Goal: Information Seeking & Learning: Check status

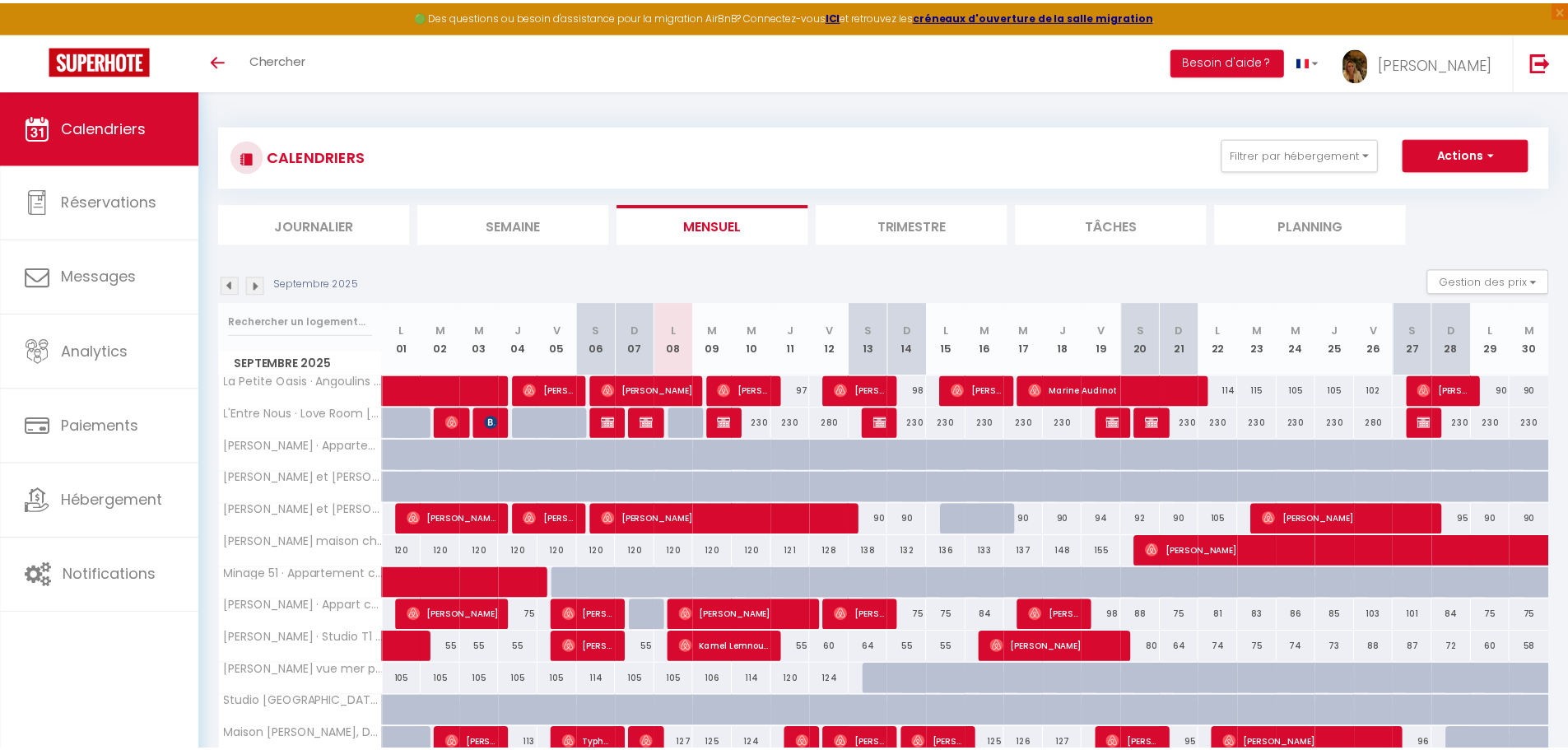
scroll to position [83, 0]
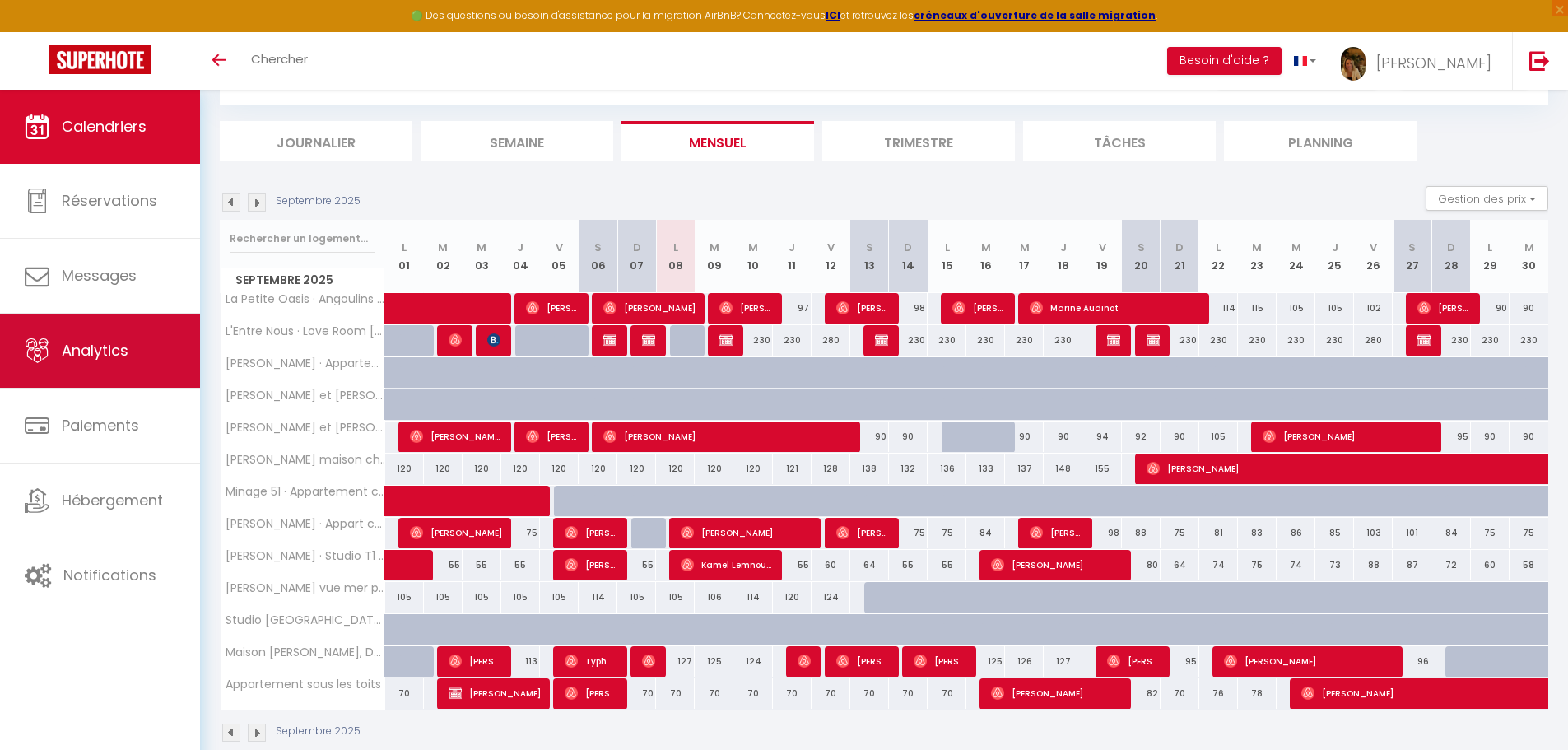
click at [175, 372] on link "Analytics" at bounding box center [100, 350] width 200 height 74
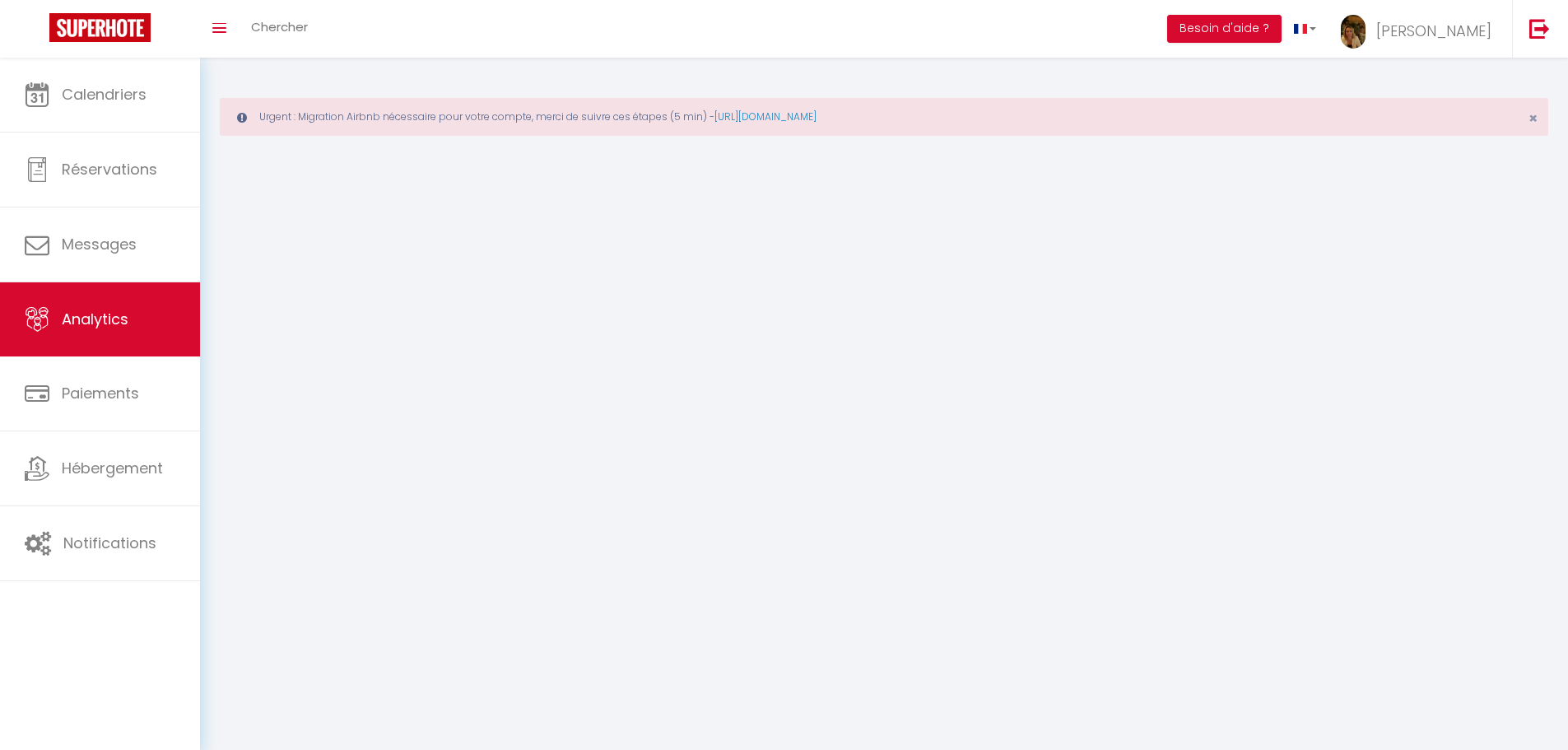
select select "2025"
select select "9"
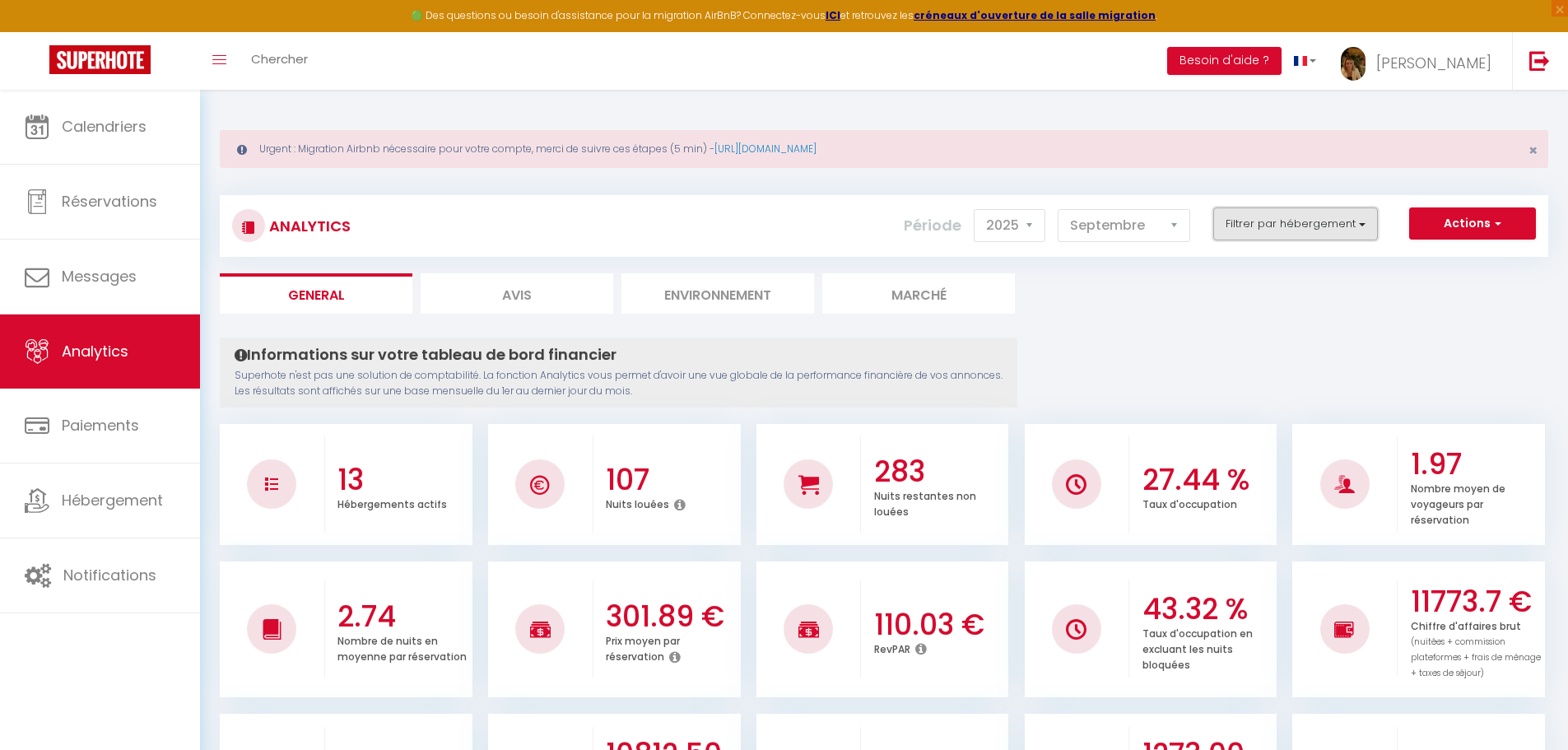
click at [1339, 228] on button "Filtrer par hébergement" at bounding box center [1295, 223] width 165 height 33
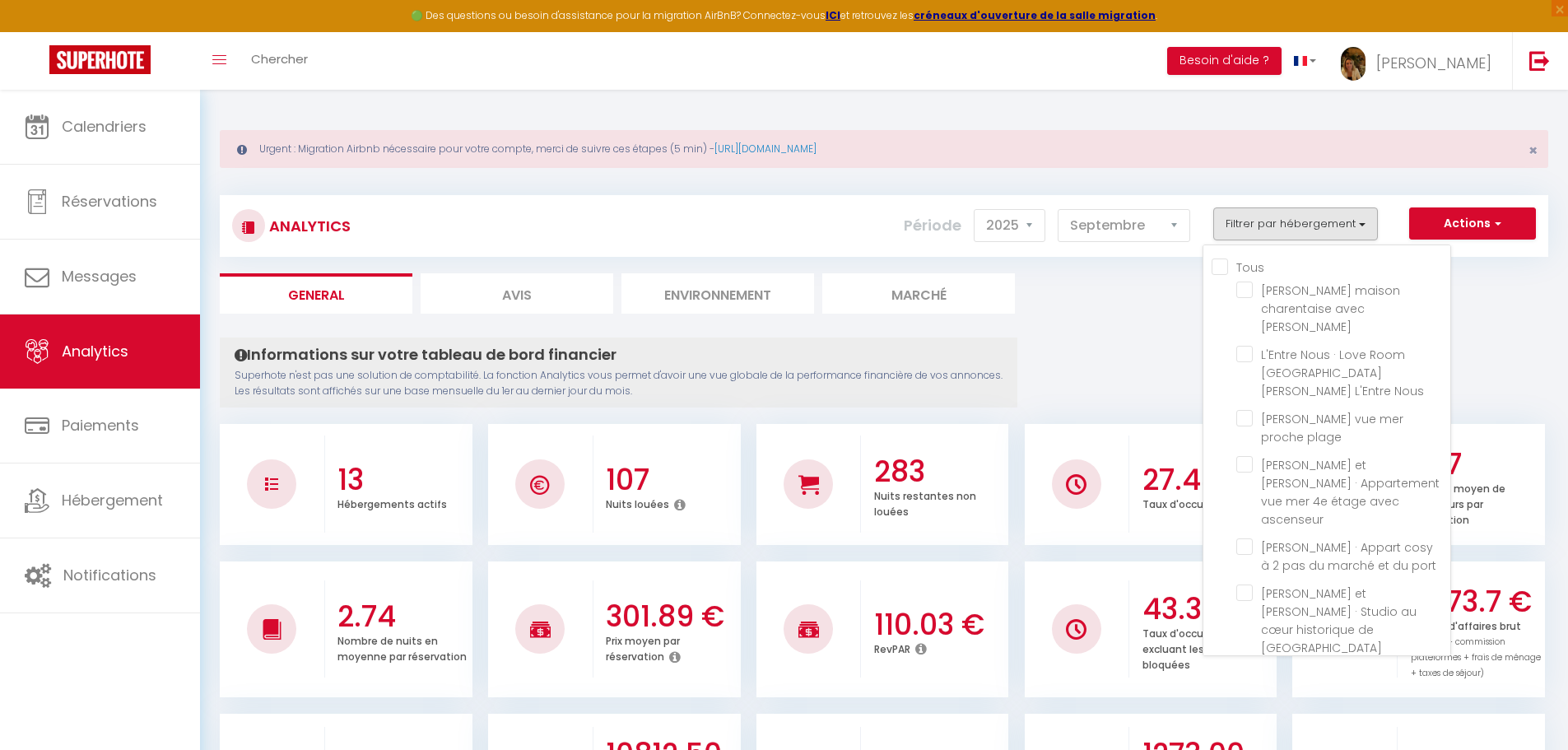
click at [1323, 685] on span "La Petite Oasis · Angoulins - Maisonnette avec [PERSON_NAME]" at bounding box center [1341, 712] width 161 height 53
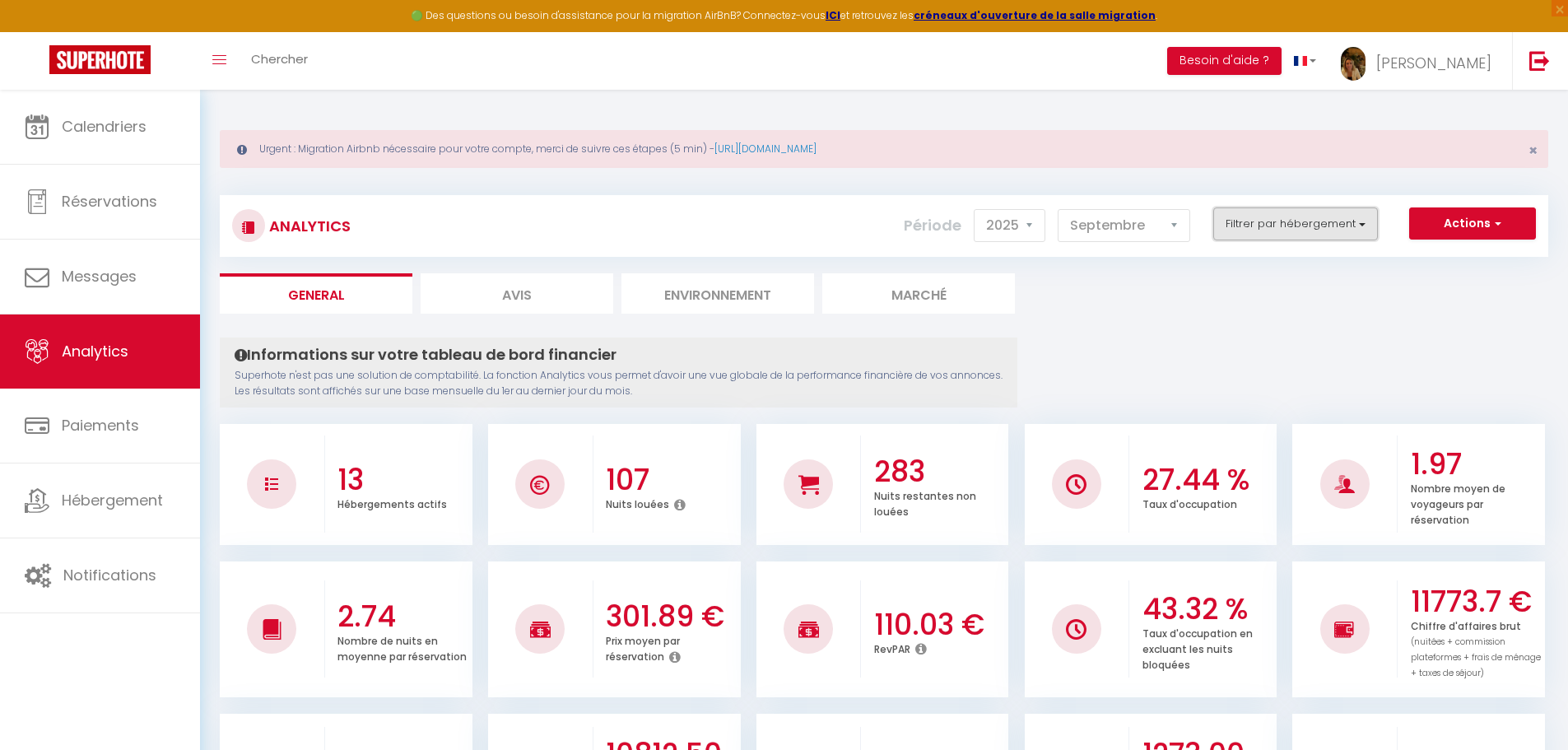
click at [1247, 230] on button "Filtrer par hébergement" at bounding box center [1295, 223] width 165 height 33
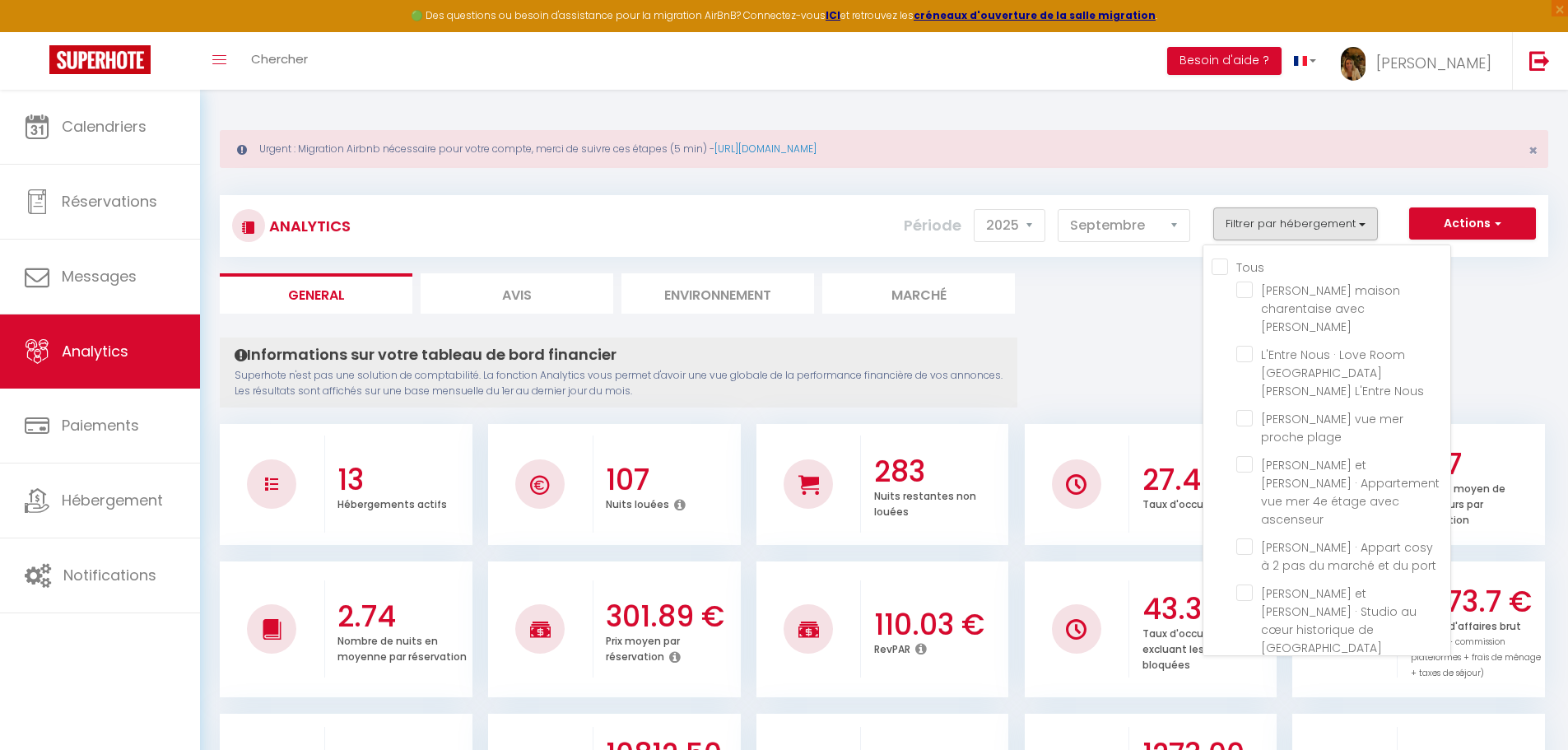
click at [1248, 684] on Jacuzzi "checkbox" at bounding box center [1343, 692] width 214 height 16
checkbox Jacuzzi "true"
checkbox piscine "false"
checkbox Nous "false"
checkbox plage "false"
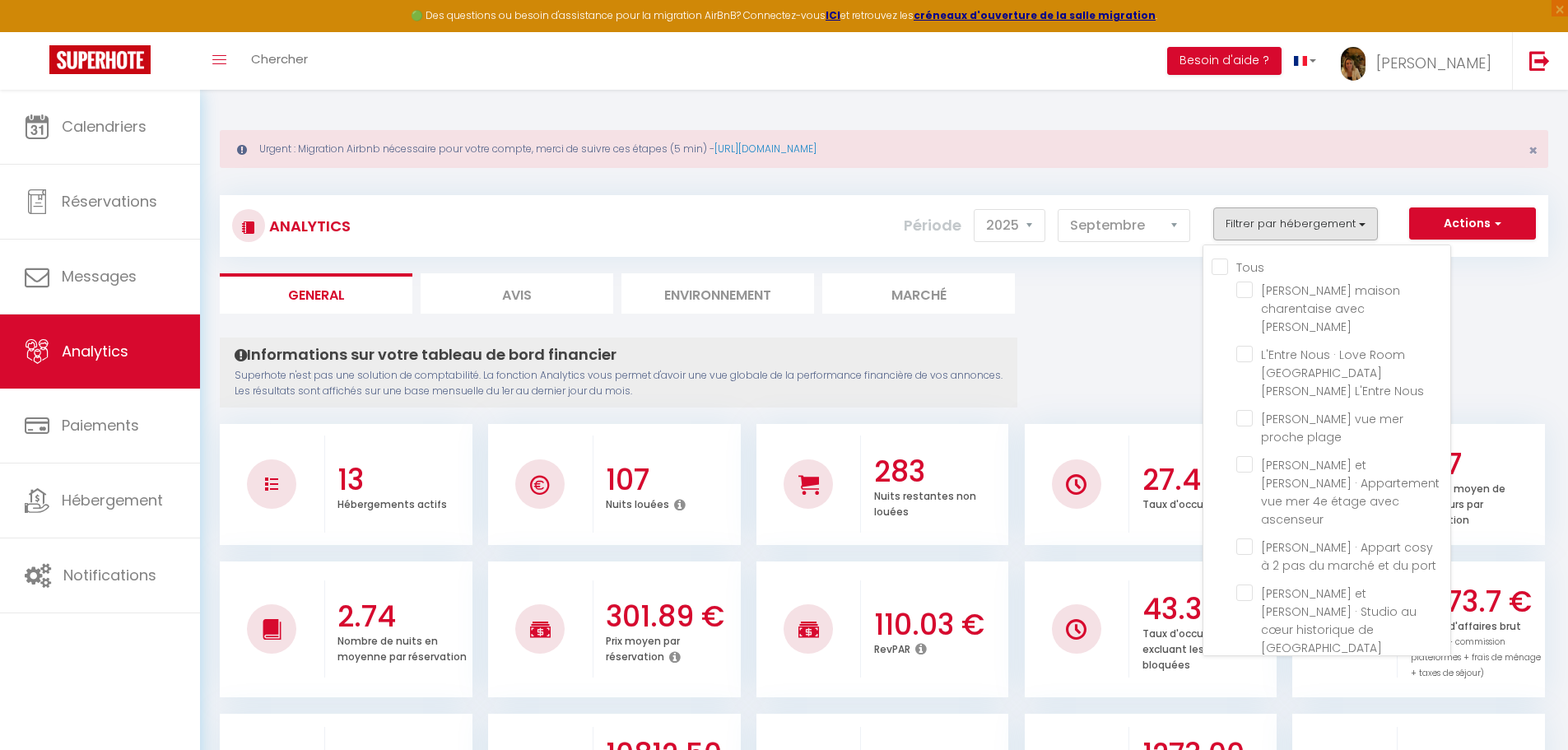
checkbox ascenseur "false"
checkbox port "false"
checkbox Rochelle "false"
checkbox balcon "false"
checkbox l\'océan "false"
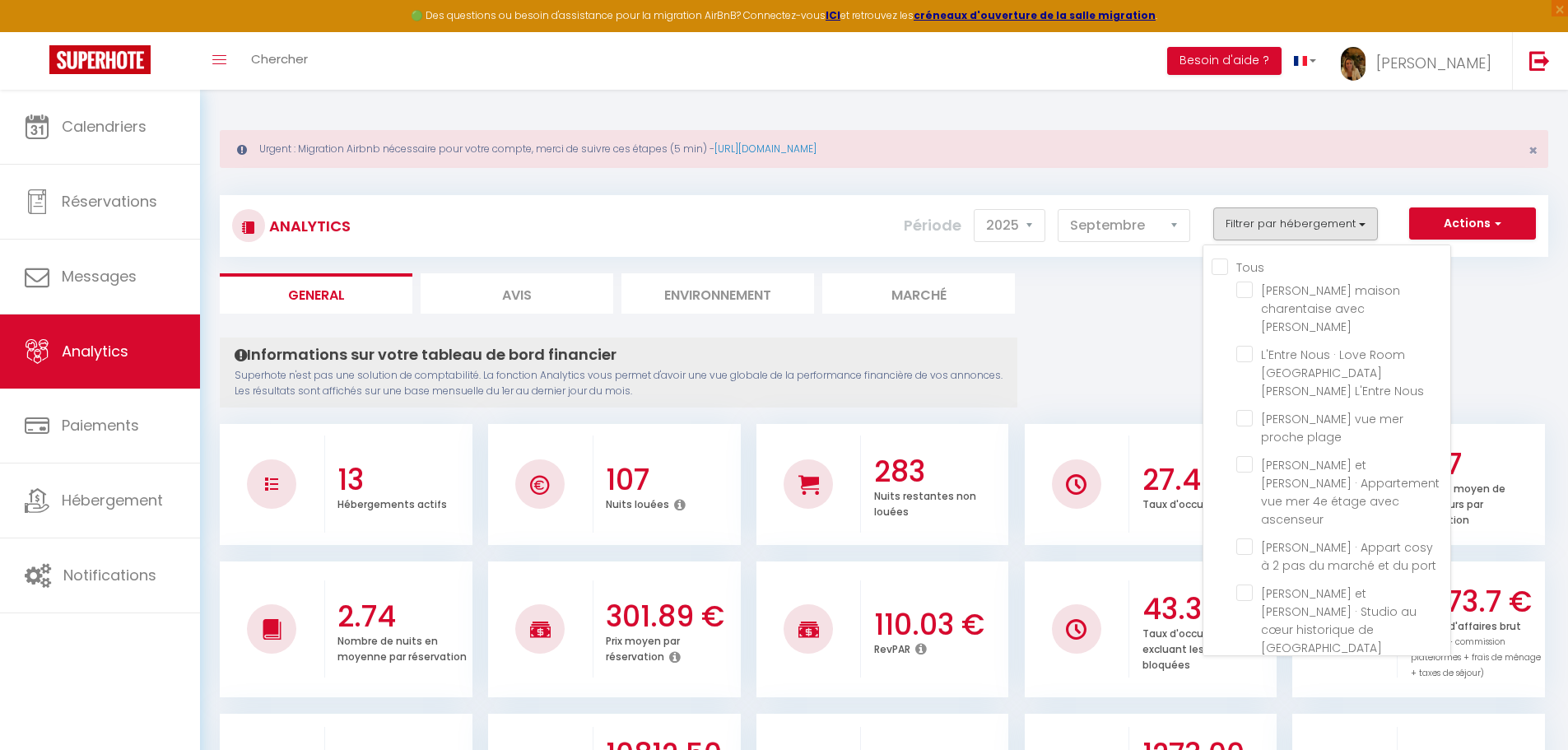
checkbox SPA "false"
checkbox toits "false"
checkbox Central "false"
checkbox Rochelle "false"
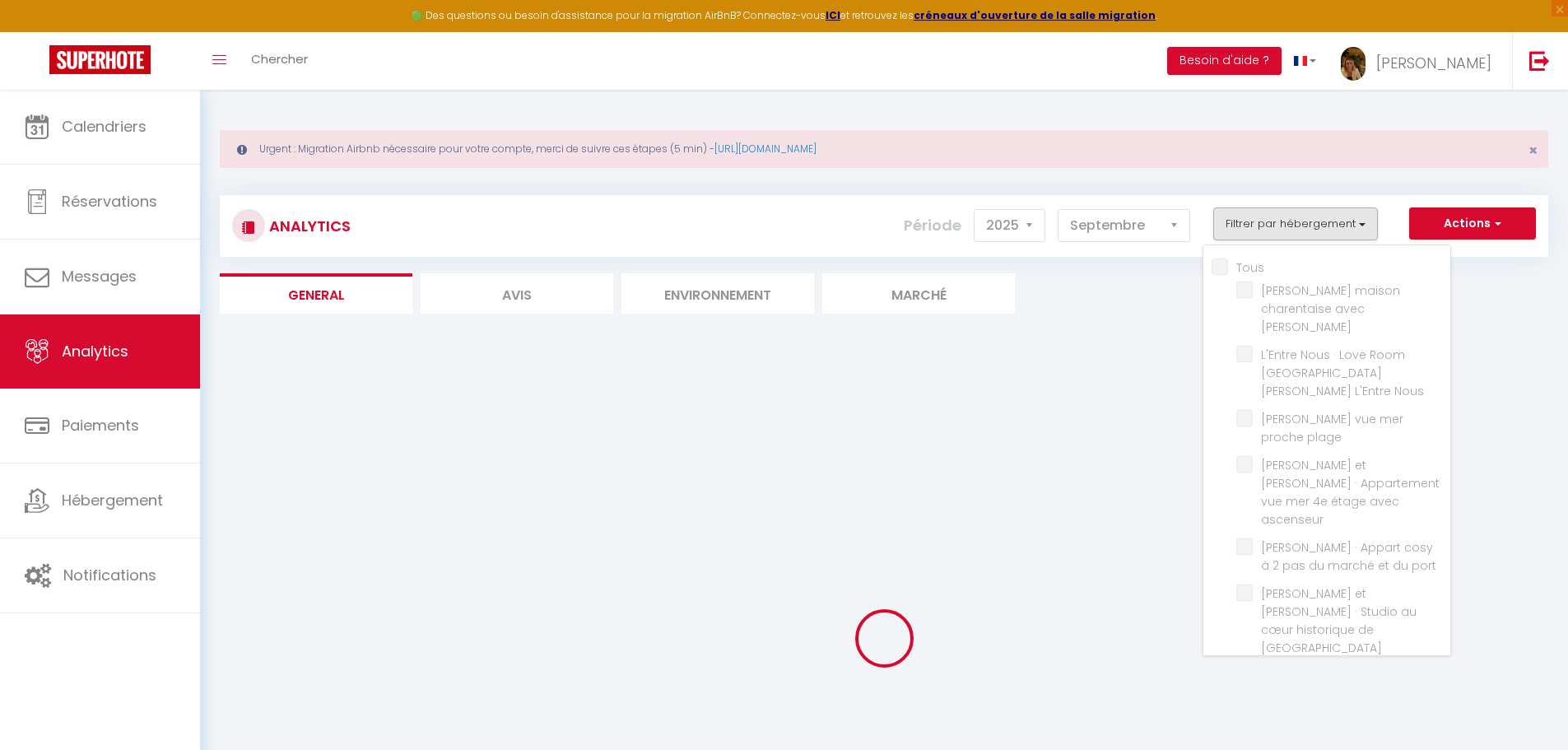
checkbox piscine "false"
checkbox Nous "false"
checkbox plage "false"
checkbox ascenseur "false"
checkbox port "false"
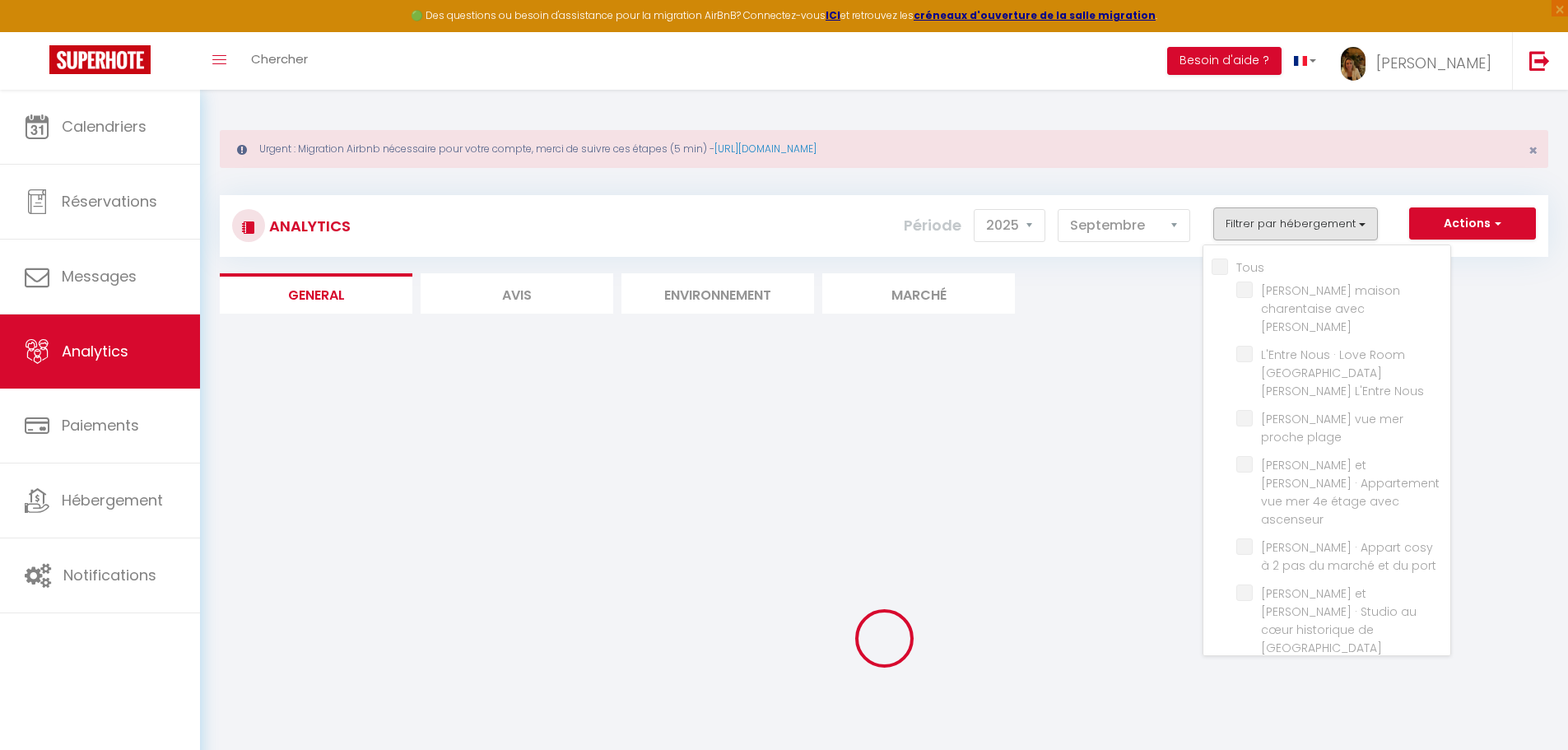
checkbox Rochelle "false"
checkbox balcon "false"
checkbox l\'océan "false"
checkbox SPA "false"
checkbox toits "false"
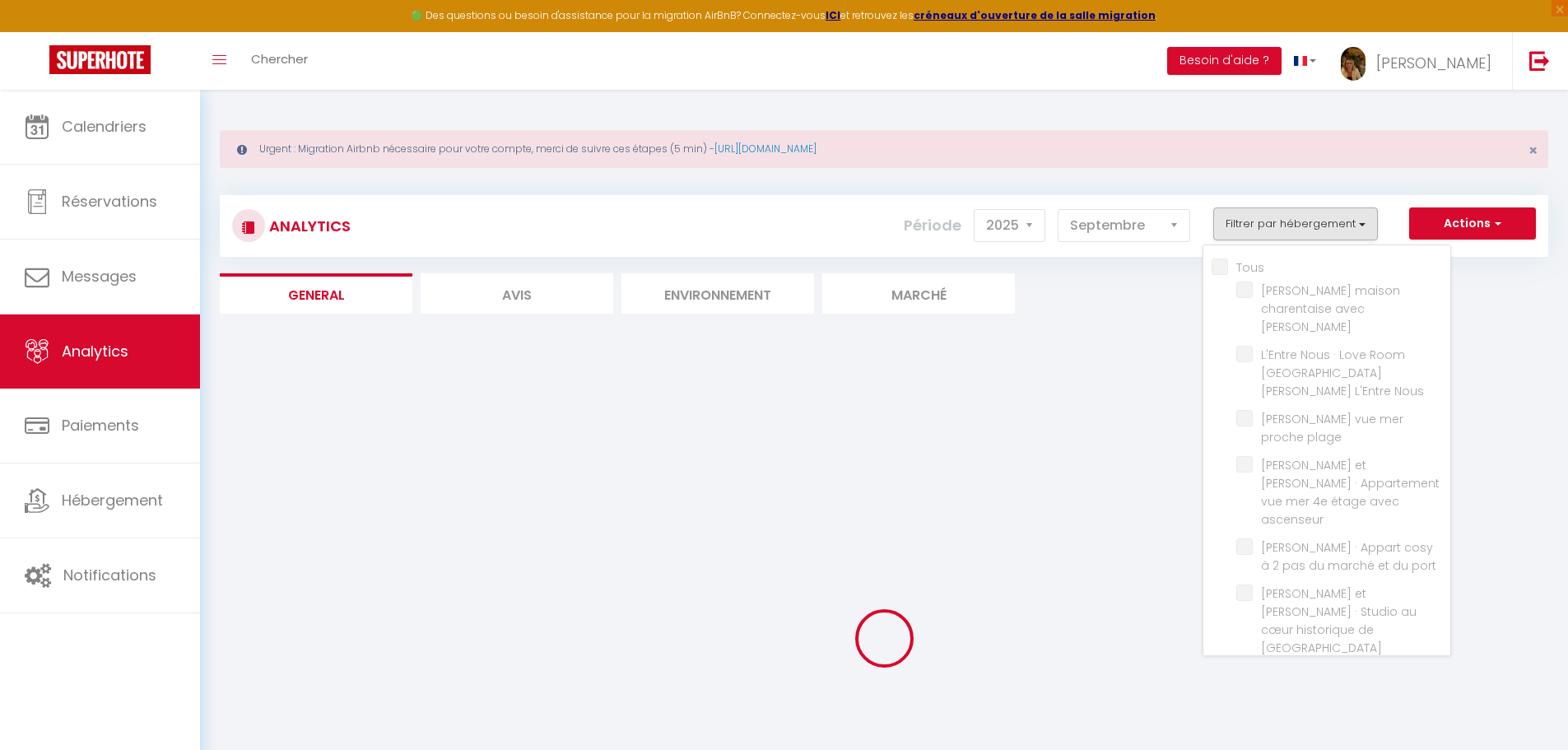
checkbox Central "false"
checkbox Rochelle "false"
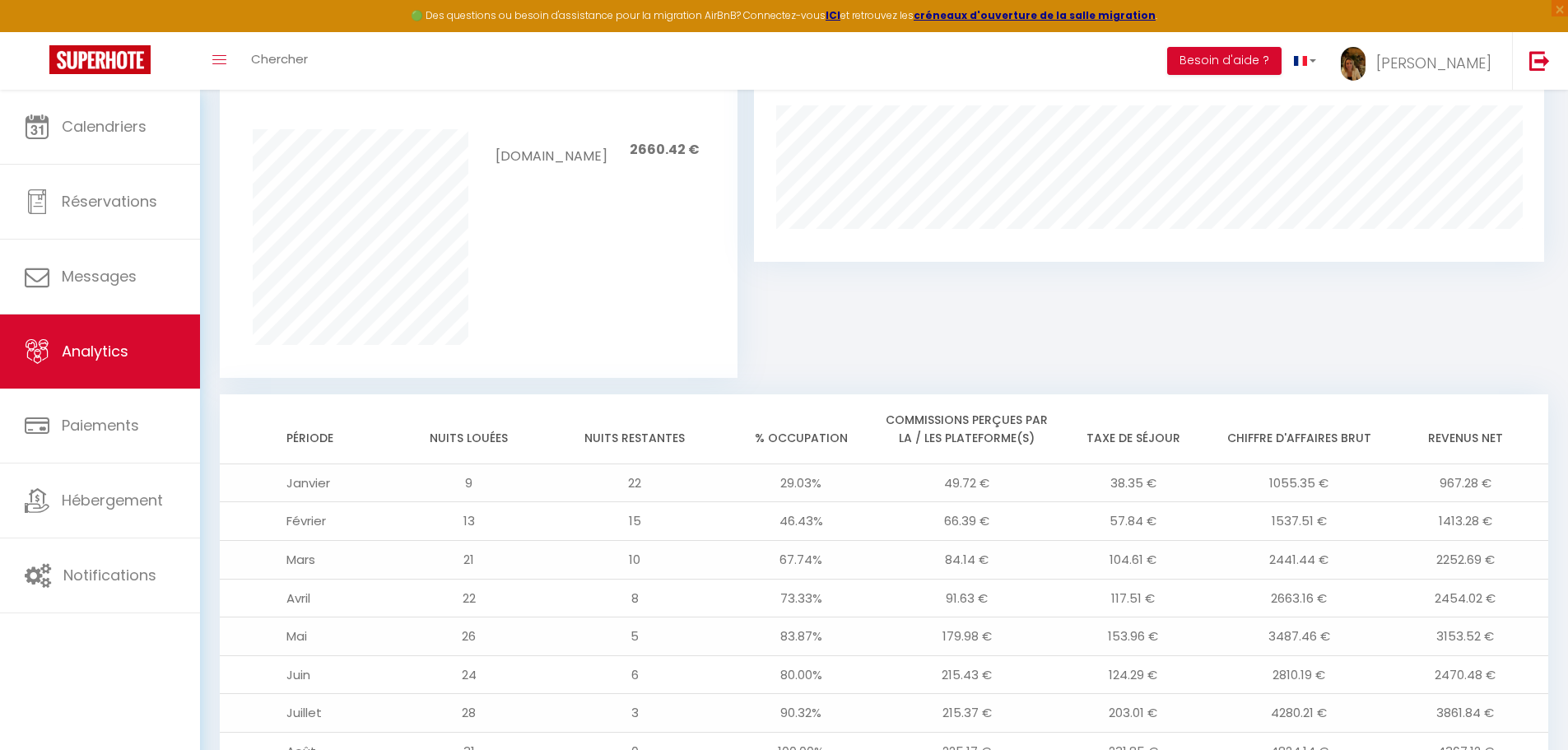
scroll to position [839, 0]
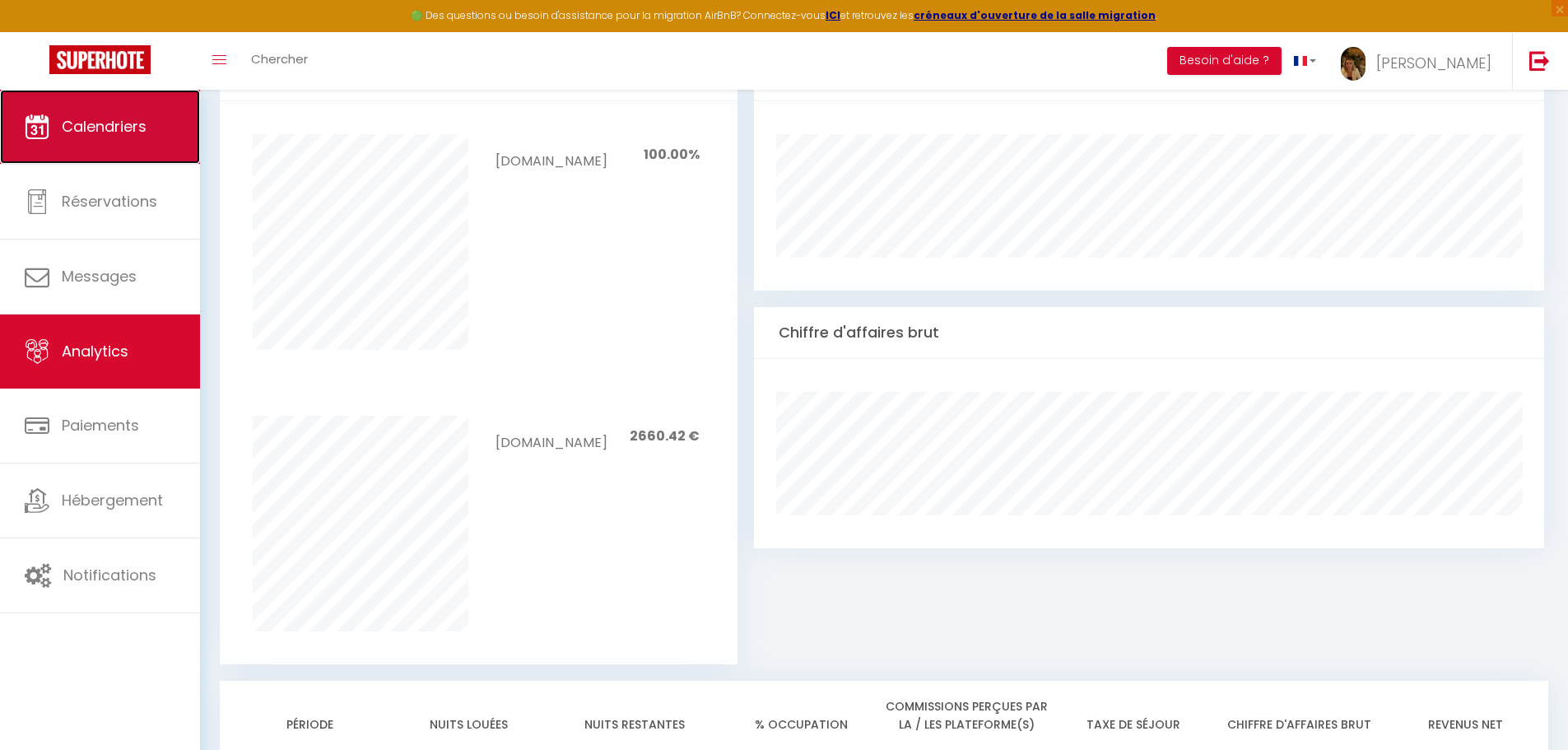
click at [150, 131] on link "Calendriers" at bounding box center [100, 126] width 200 height 74
